Goal: Task Accomplishment & Management: Manage account settings

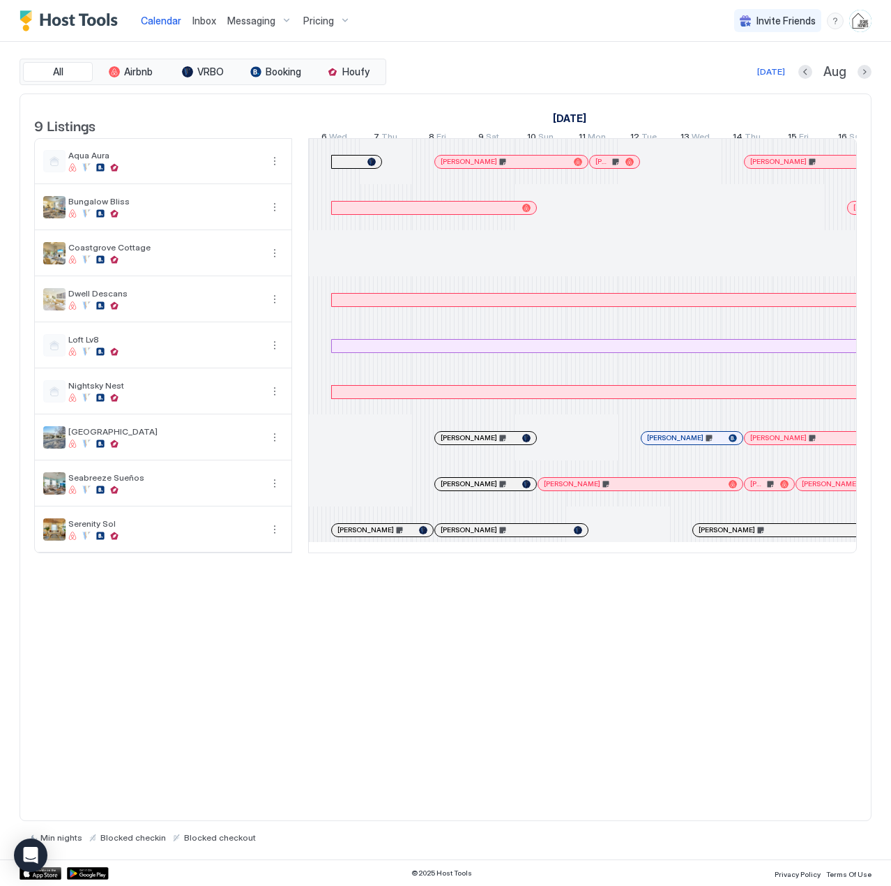
scroll to position [0, 775]
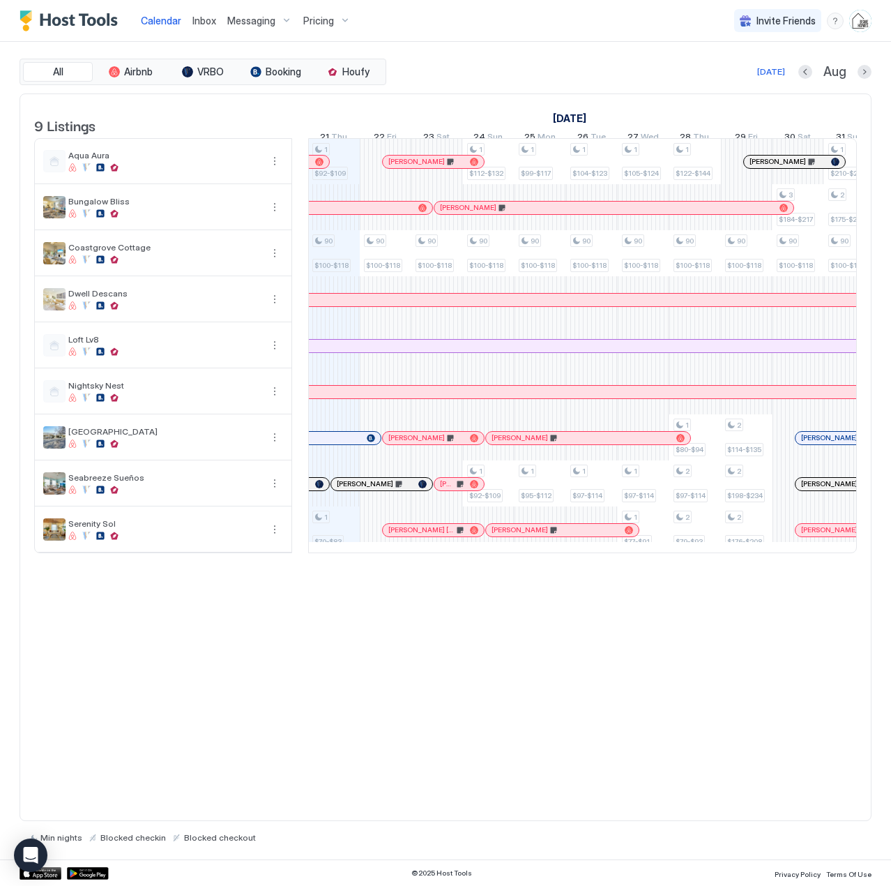
click at [203, 20] on span "Inbox" at bounding box center [204, 21] width 24 height 12
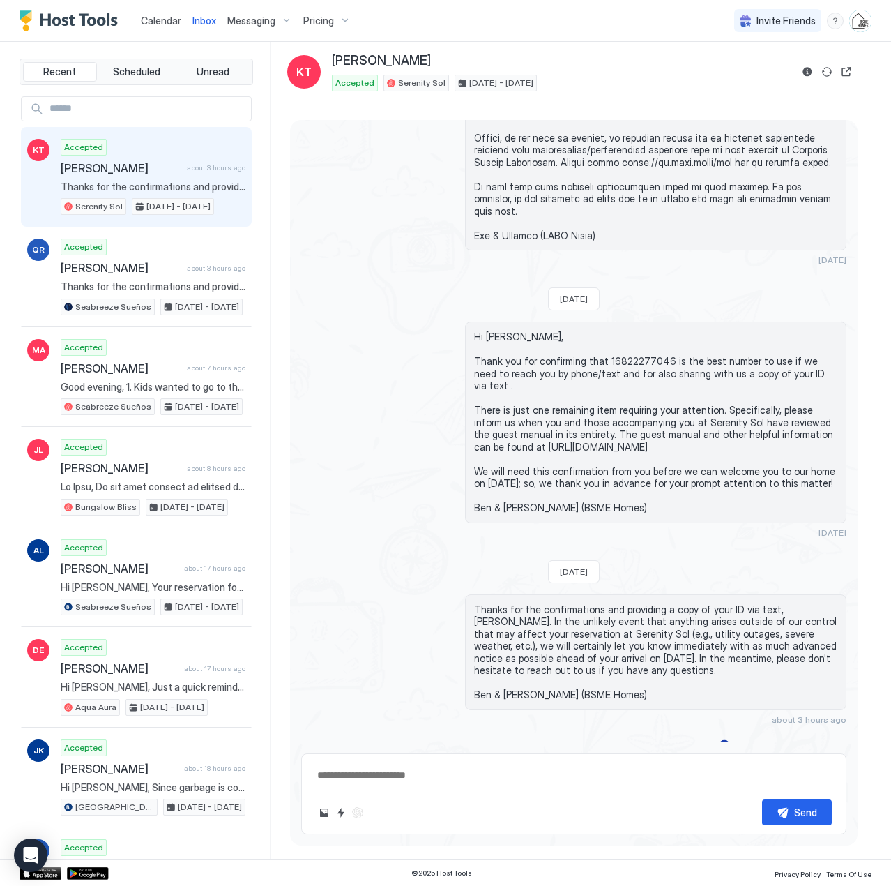
click at [150, 22] on span "Calendar" at bounding box center [161, 21] width 40 height 12
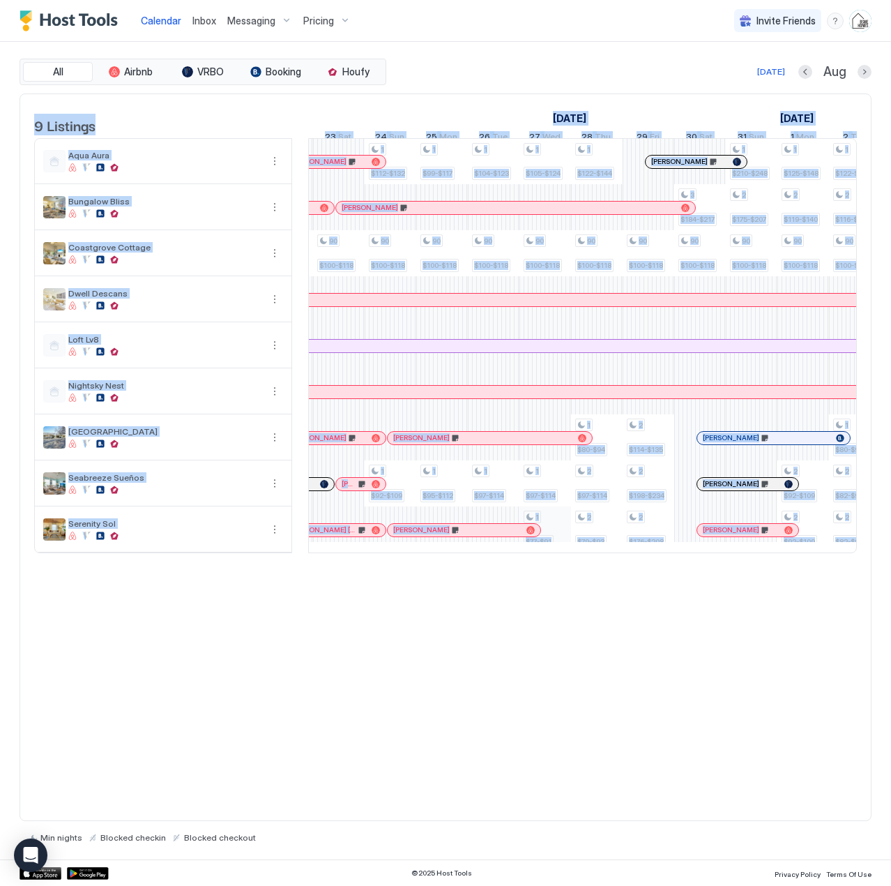
drag, startPoint x: 549, startPoint y: 573, endPoint x: 577, endPoint y: 558, distance: 31.8
click at [568, 568] on div "9 Listings August 2025 September 2025 6 Wed 7 Thu 8 Fri 9 Sat 10 Sun 11 Mon 12 …" at bounding box center [445, 330] width 851 height 473
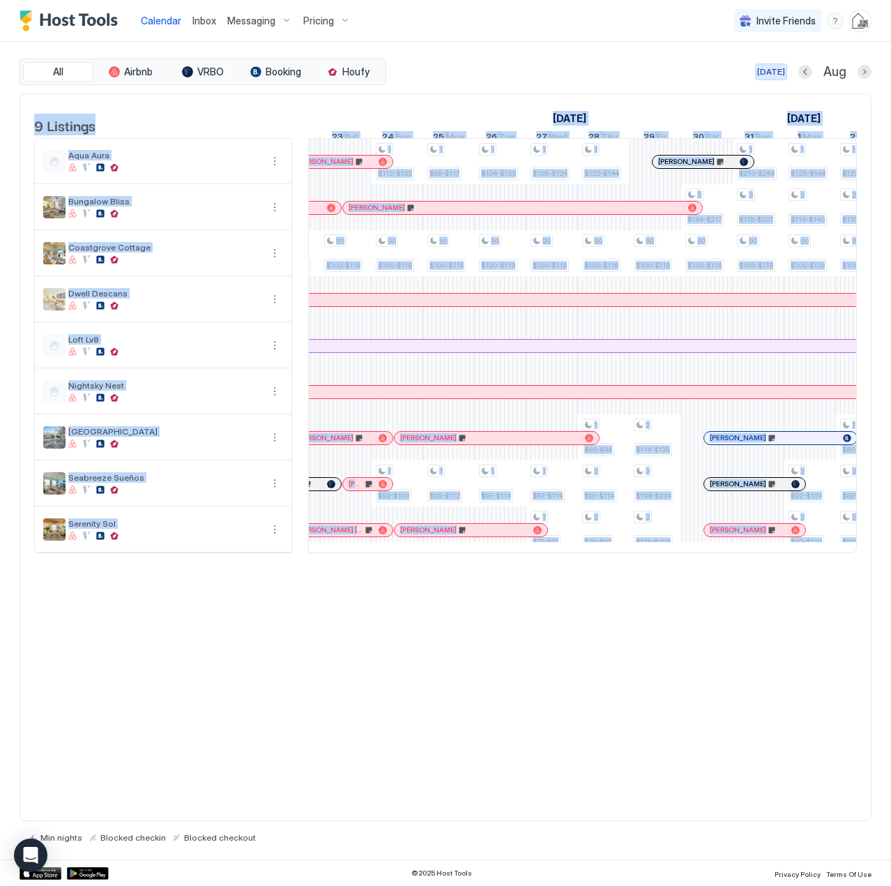
click at [771, 71] on div "Today" at bounding box center [771, 72] width 28 height 13
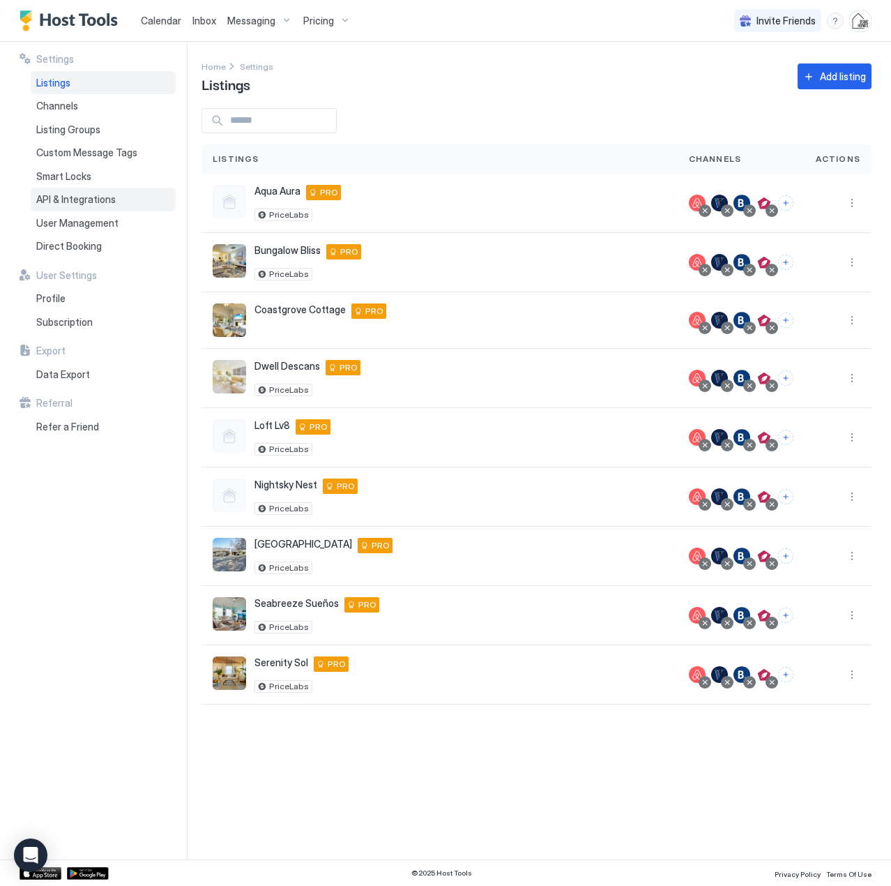
click at [61, 203] on span "API & Integrations" at bounding box center [75, 199] width 79 height 13
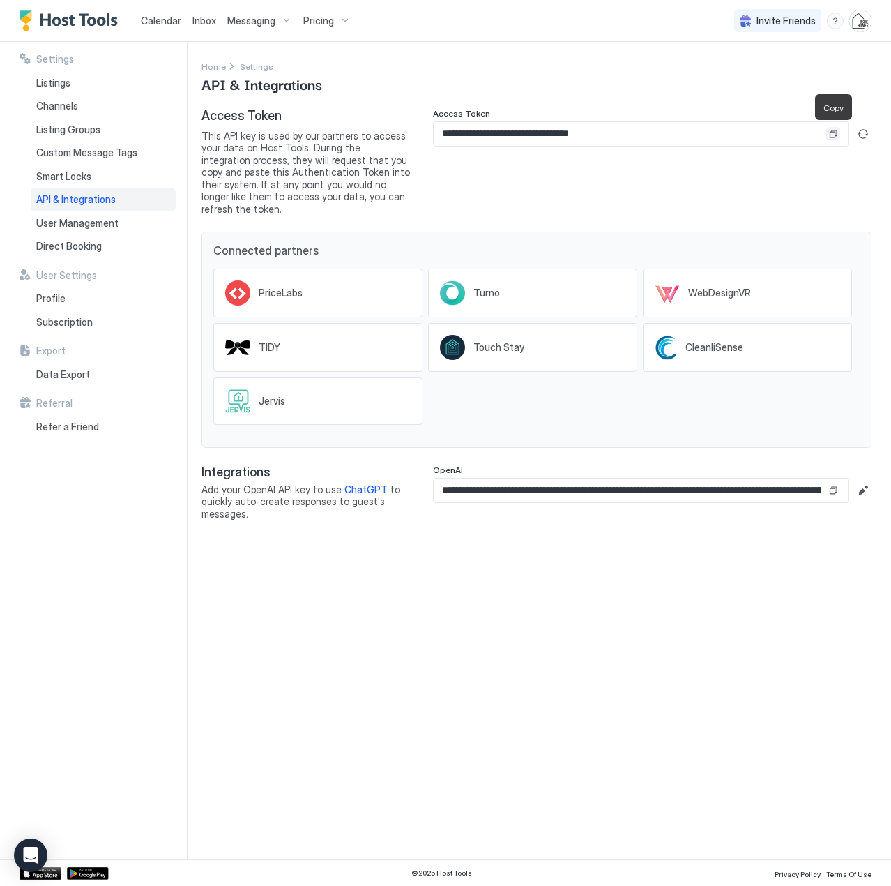
click at [833, 134] on button "Copy" at bounding box center [833, 134] width 14 height 14
